Goal: Information Seeking & Learning: Learn about a topic

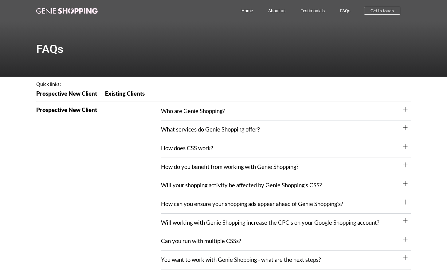
click at [70, 14] on img at bounding box center [66, 11] width 61 height 6
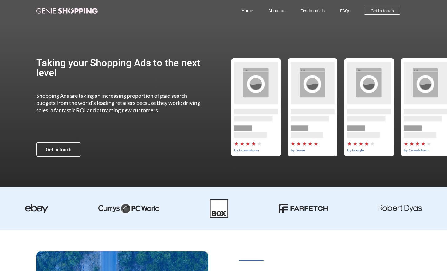
click at [248, 9] on link "Home" at bounding box center [247, 11] width 27 height 14
click at [281, 10] on link "About us" at bounding box center [276, 11] width 33 height 14
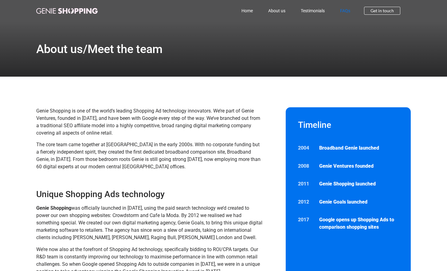
click at [347, 9] on link "FAQs" at bounding box center [344, 11] width 25 height 14
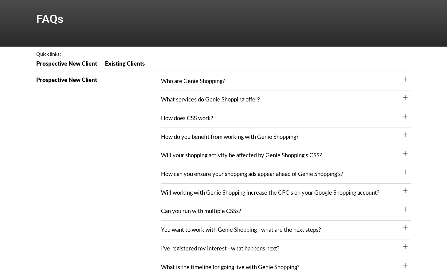
scroll to position [37, 0]
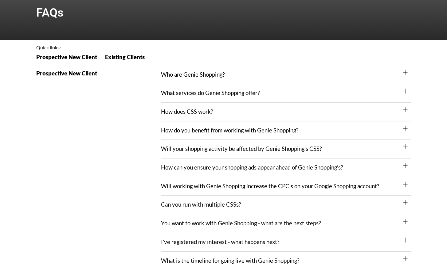
click at [218, 92] on link "What services do Genie Shopping offer?" at bounding box center [210, 93] width 99 height 7
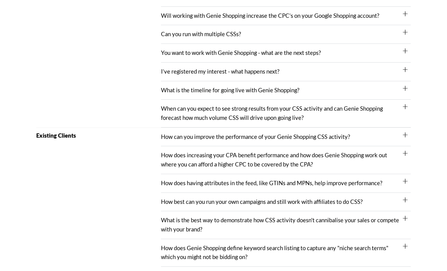
scroll to position [229, 0]
